Goal: Task Accomplishment & Management: Manage account settings

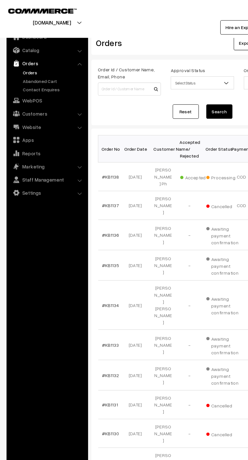
click at [22, 69] on link "Contact Enquires" at bounding box center [41, 69] width 50 height 5
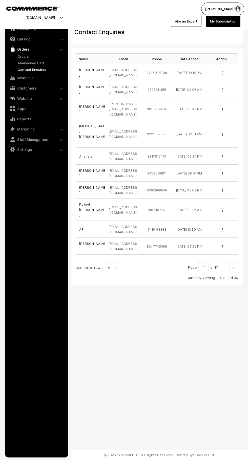
click at [20, 65] on link "Abandoned Cart" at bounding box center [41, 62] width 50 height 5
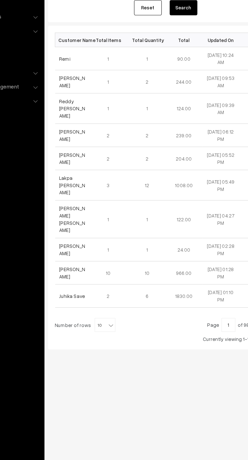
click at [81, 119] on link "Remi" at bounding box center [83, 119] width 8 height 4
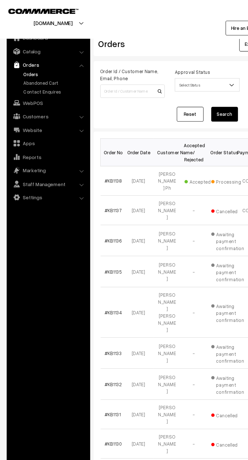
click at [41, 63] on link "Abandoned Cart" at bounding box center [41, 62] width 50 height 5
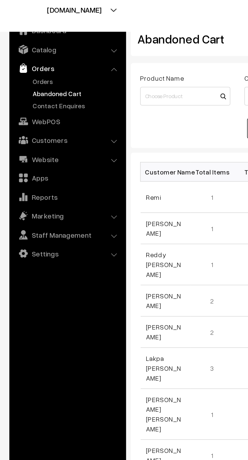
click at [29, 57] on link "Orders" at bounding box center [41, 56] width 50 height 5
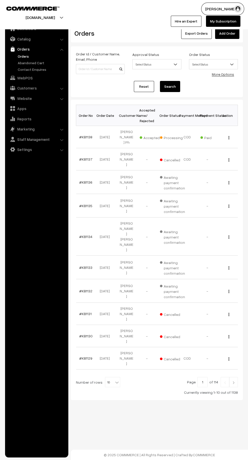
click at [43, 65] on link "Abandoned Cart" at bounding box center [41, 62] width 50 height 5
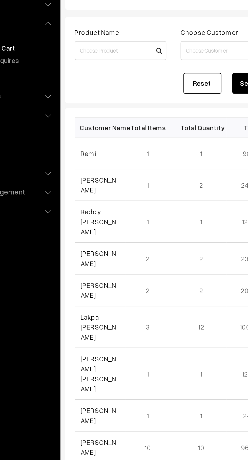
click at [84, 119] on link "Remi" at bounding box center [83, 119] width 8 height 4
